Goal: Transaction & Acquisition: Subscribe to service/newsletter

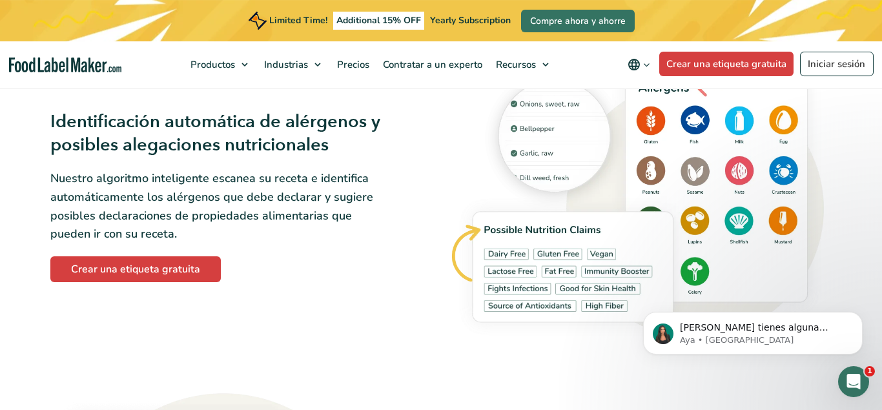
scroll to position [1383, 0]
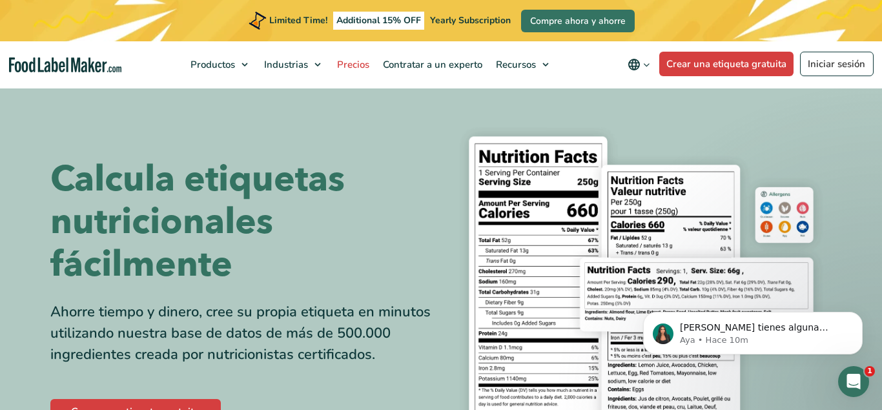
click at [355, 61] on span "Precios" at bounding box center [351, 64] width 37 height 13
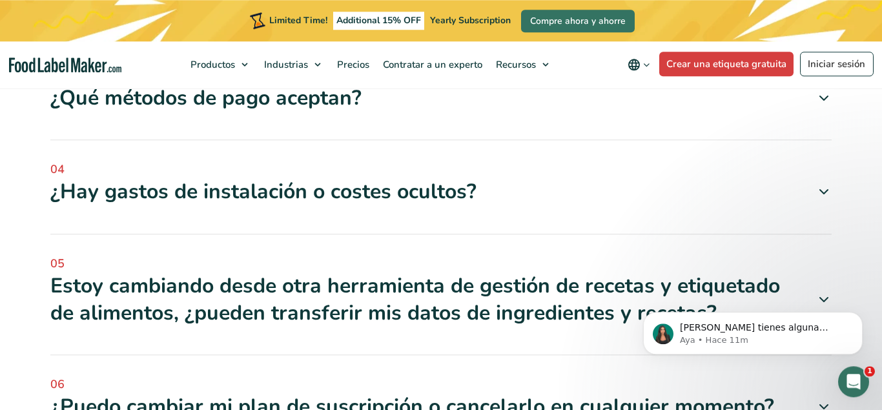
scroll to position [4544, 0]
